Goal: Register for event/course

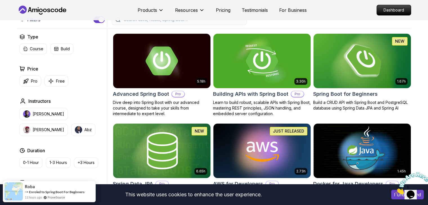
scroll to position [169, 0]
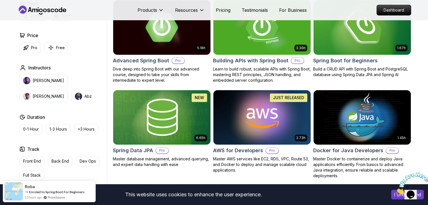
click at [359, 46] on img at bounding box center [362, 27] width 102 height 57
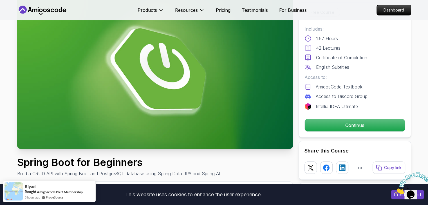
scroll to position [84, 0]
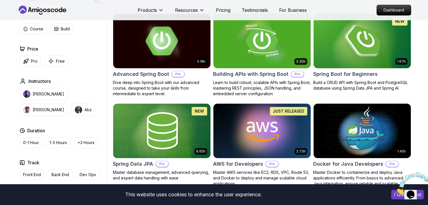
scroll to position [169, 0]
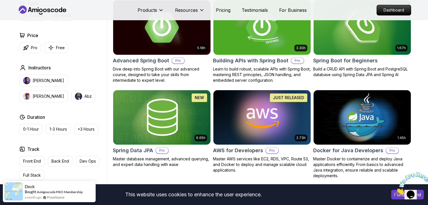
click at [170, 54] on img at bounding box center [162, 27] width 102 height 57
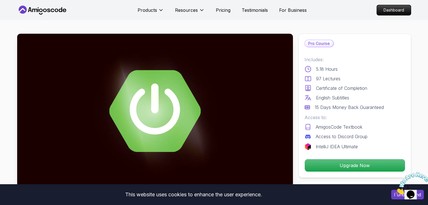
scroll to position [84, 0]
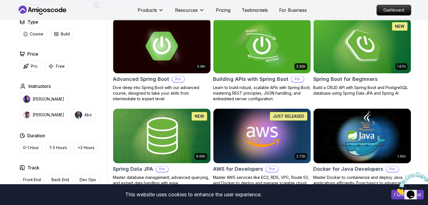
scroll to position [141, 0]
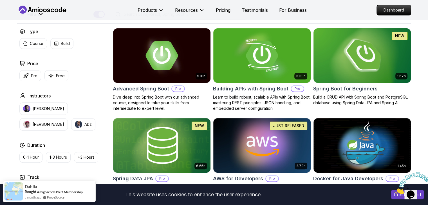
click at [374, 68] on img at bounding box center [362, 55] width 102 height 57
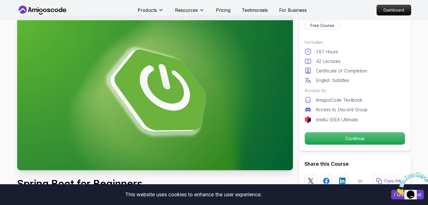
scroll to position [28, 0]
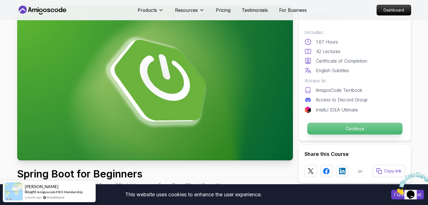
click at [348, 131] on p "Continue" at bounding box center [354, 129] width 95 height 12
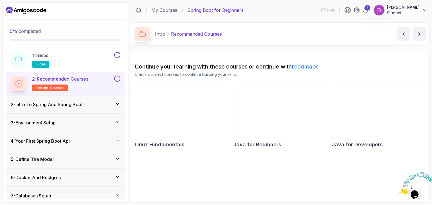
scroll to position [28, 0]
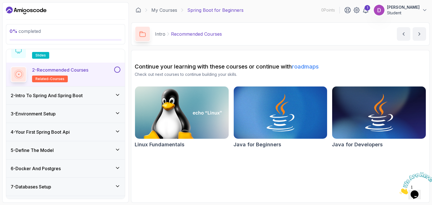
click at [81, 94] on h3 "2 - Intro To Spring And Spring Boot" at bounding box center [47, 95] width 72 height 7
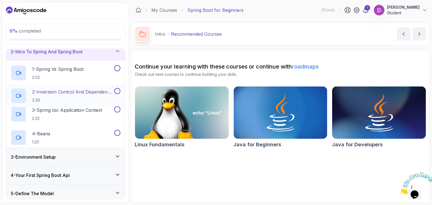
scroll to position [21, 0]
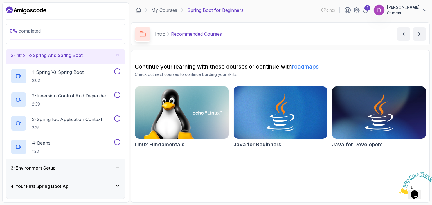
click at [94, 57] on div "2 - Intro To Spring And Spring Boot" at bounding box center [66, 55] width 110 height 7
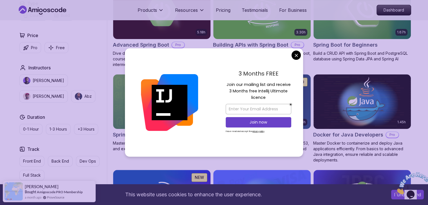
scroll to position [225, 0]
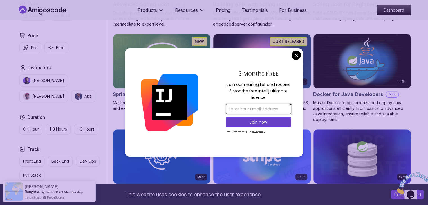
click at [269, 108] on input "email" at bounding box center [259, 109] width 66 height 10
type input "pobby2k3@gmail.com"
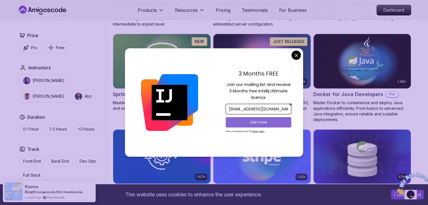
click at [273, 118] on button "Join now" at bounding box center [259, 122] width 66 height 10
